Goal: Information Seeking & Learning: Learn about a topic

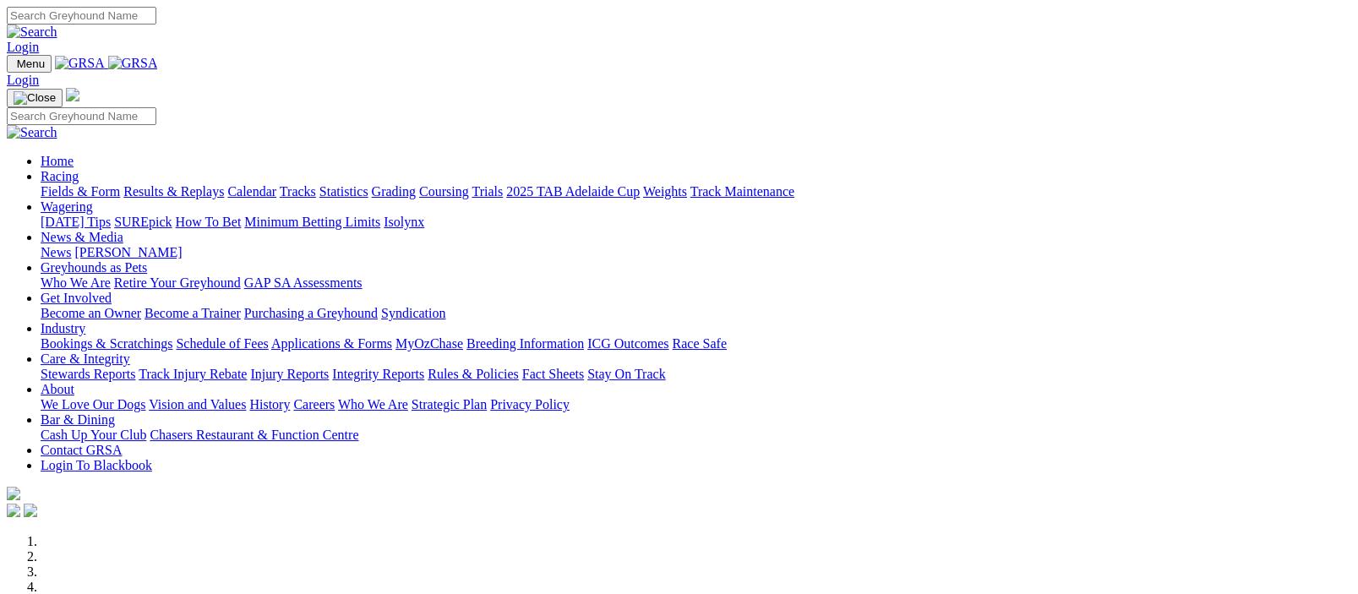
click at [158, 63] on img at bounding box center [133, 63] width 50 height 15
click at [158, 62] on img at bounding box center [133, 63] width 50 height 15
click at [79, 169] on link "Racing" at bounding box center [60, 176] width 38 height 14
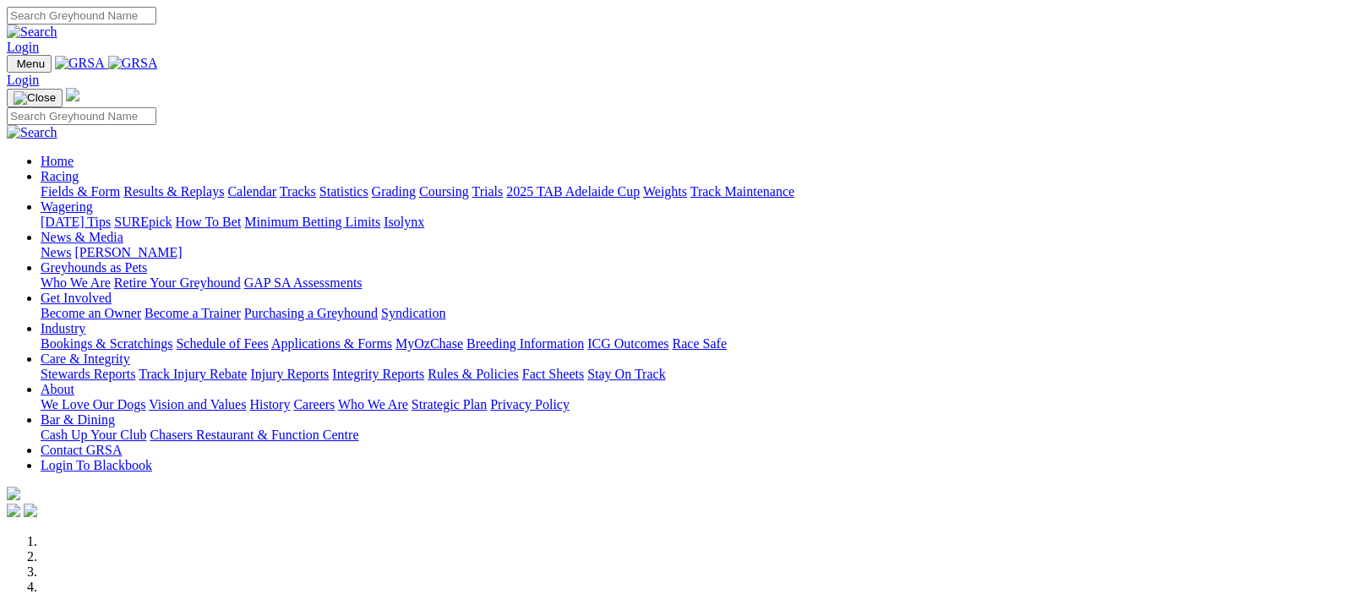
click at [79, 169] on link "Racing" at bounding box center [60, 176] width 38 height 14
click at [158, 61] on img at bounding box center [133, 63] width 50 height 15
click at [158, 63] on img at bounding box center [133, 63] width 50 height 15
click at [79, 169] on link "Racing" at bounding box center [60, 176] width 38 height 14
drag, startPoint x: 329, startPoint y: 60, endPoint x: 148, endPoint y: 73, distance: 181.3
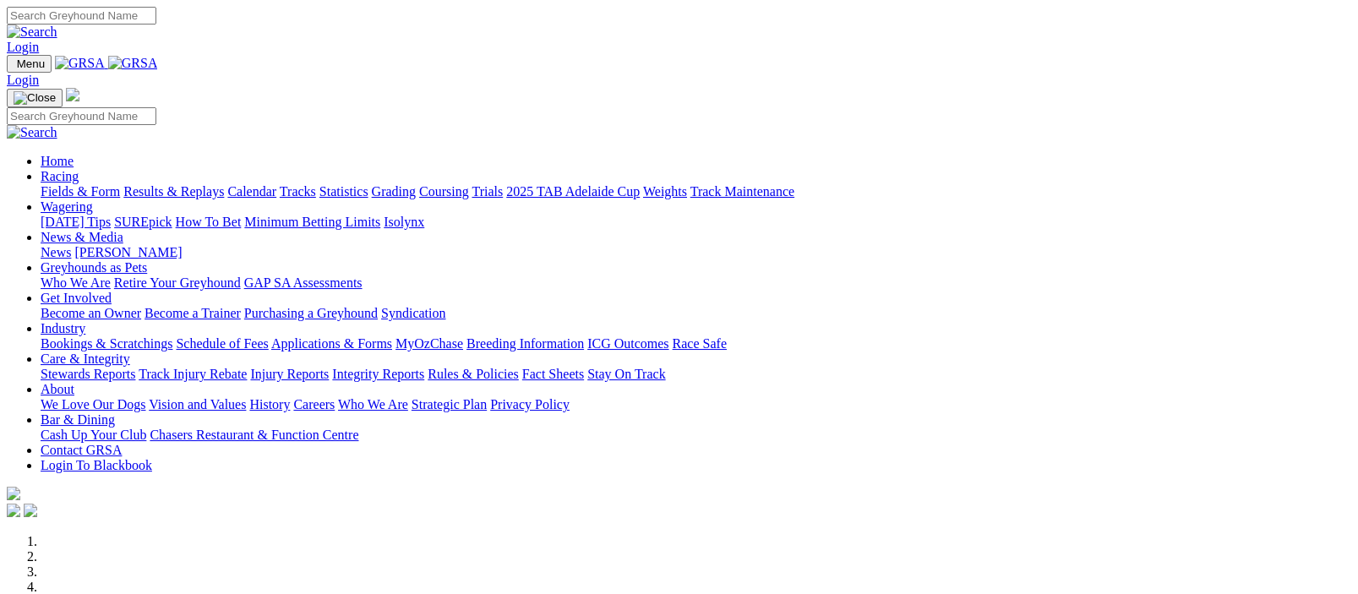
click at [148, 71] on img at bounding box center [133, 63] width 50 height 15
click at [158, 60] on img at bounding box center [133, 63] width 50 height 15
click at [79, 169] on link "Racing" at bounding box center [60, 176] width 38 height 14
drag, startPoint x: 325, startPoint y: 57, endPoint x: 111, endPoint y: 63, distance: 214.7
click at [111, 63] on nav "Menu Login Home Racing Fields & Form Results & Replays Calendar Tracks Statisti…" at bounding box center [679, 288] width 1344 height 466
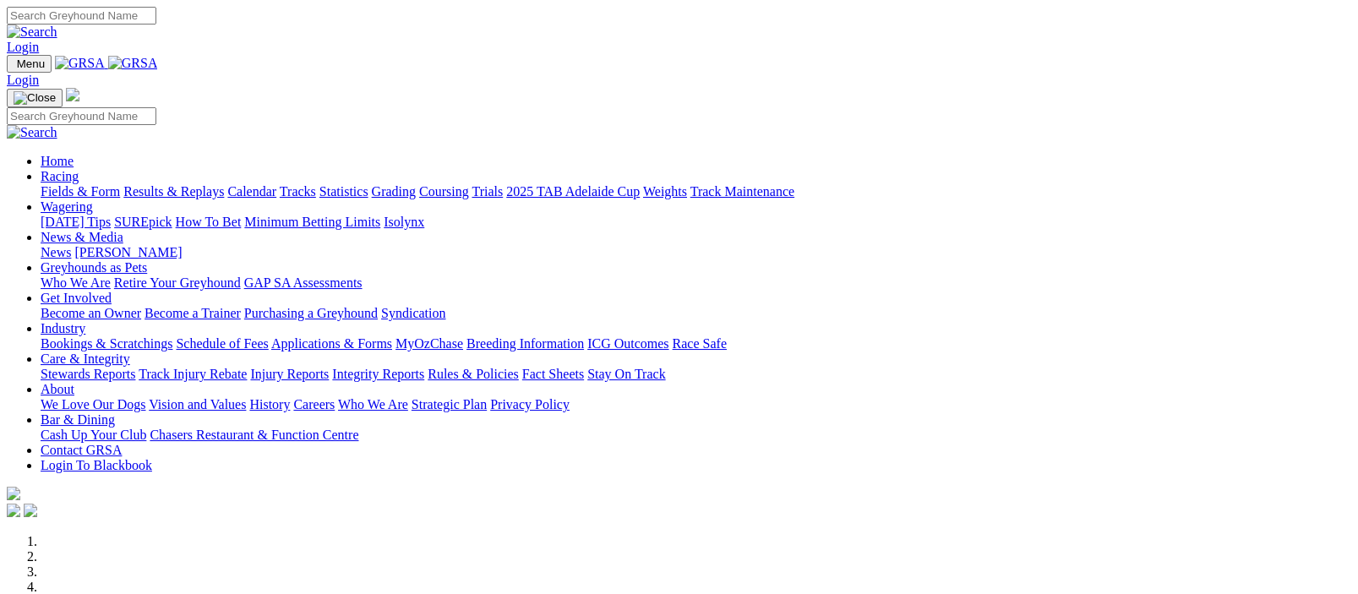
click at [70, 184] on link "Fields & Form" at bounding box center [80, 191] width 79 height 14
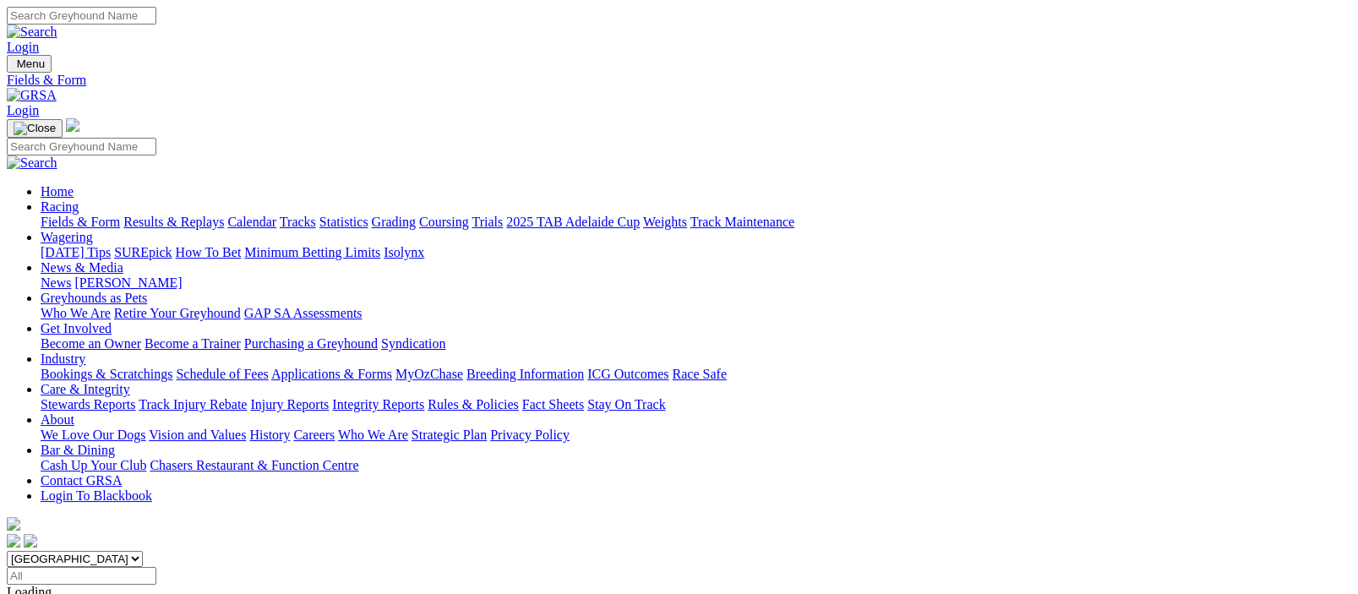
scroll to position [413, 0]
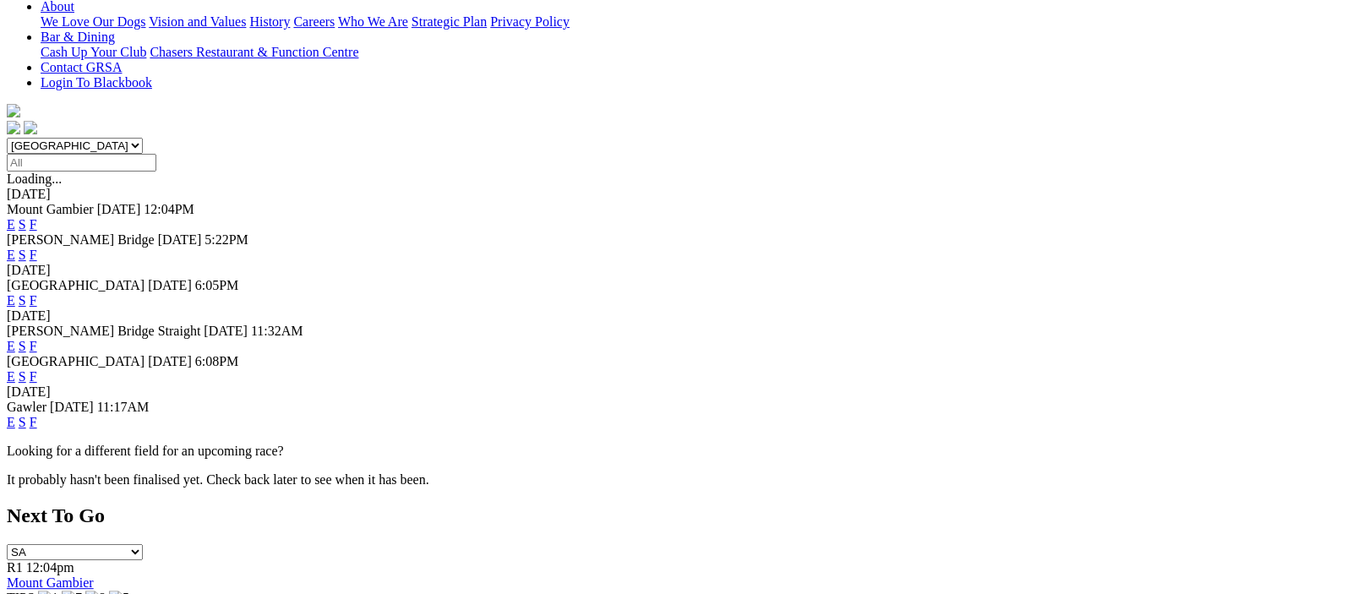
click at [37, 369] on link "F" at bounding box center [34, 376] width 8 height 14
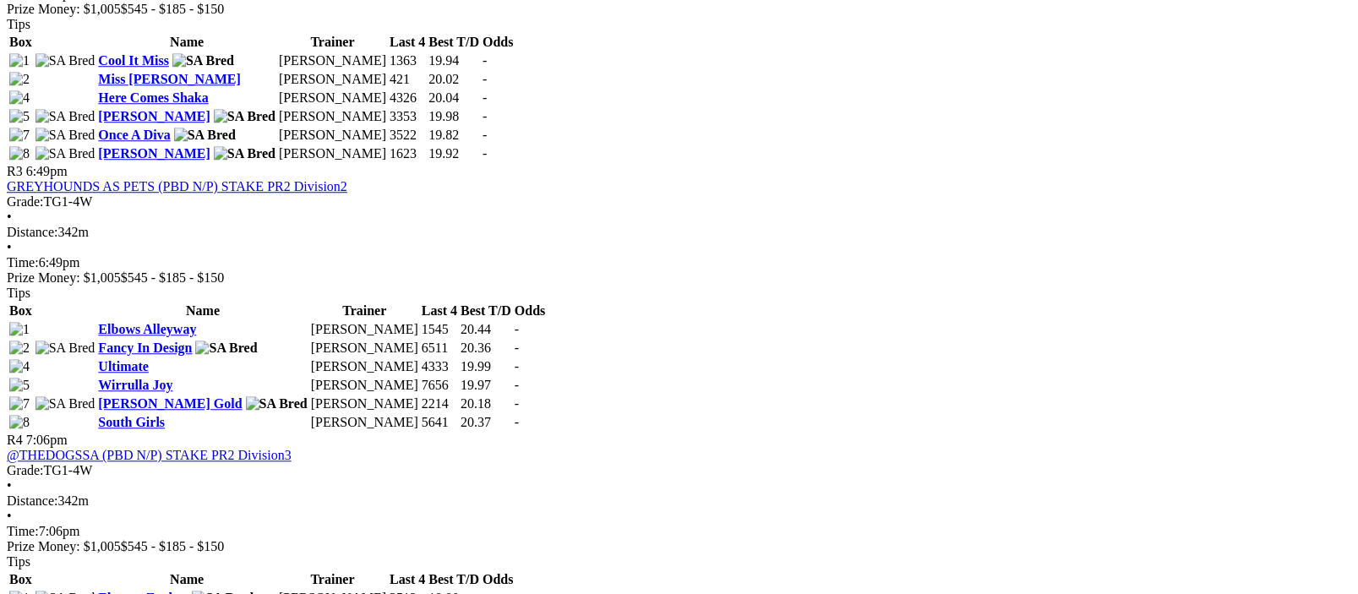
scroll to position [1652, 0]
